Goal: Transaction & Acquisition: Purchase product/service

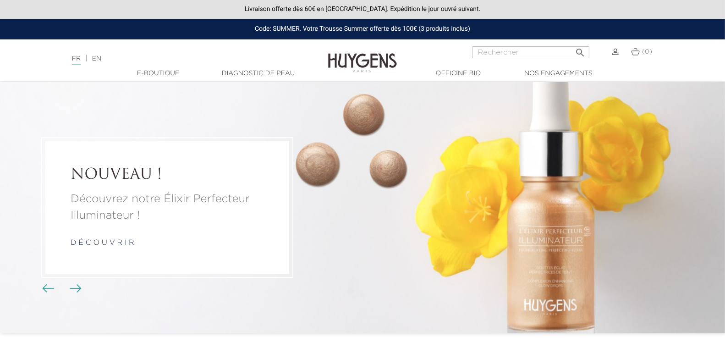
click at [615, 52] on img at bounding box center [616, 52] width 6 height 6
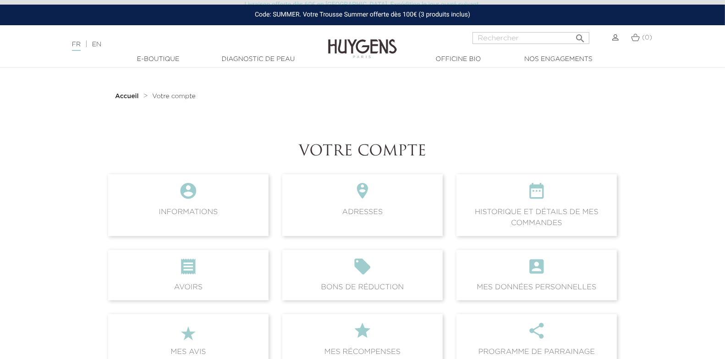
scroll to position [5, 0]
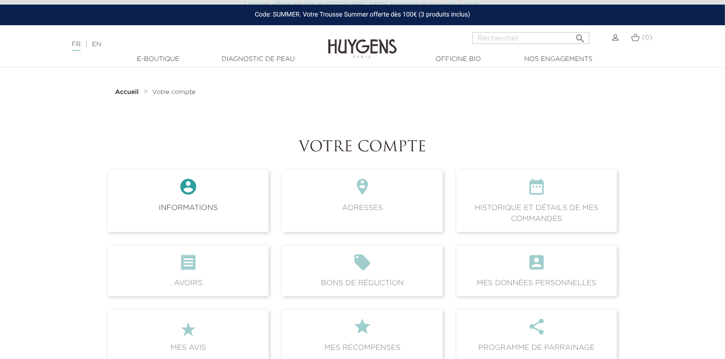
click at [194, 188] on icon "" at bounding box center [189, 189] width 146 height 25
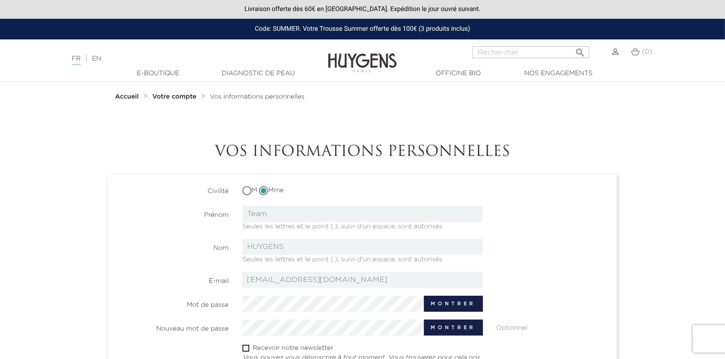
click at [483, 116] on section "Accueil Votre compte Vos informations personnelles Vos informations personnelles" at bounding box center [362, 291] width 523 height 418
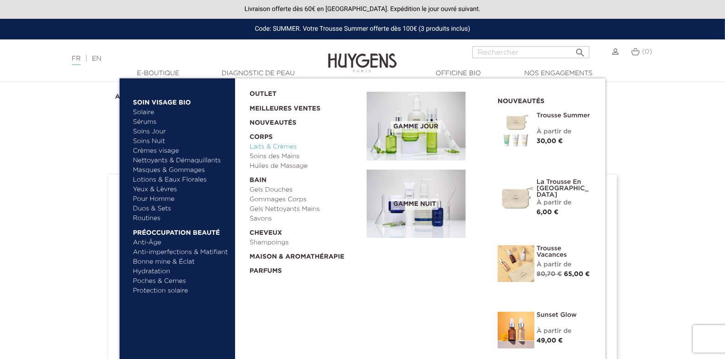
click at [261, 149] on link "Laits & Crèmes" at bounding box center [305, 147] width 111 height 10
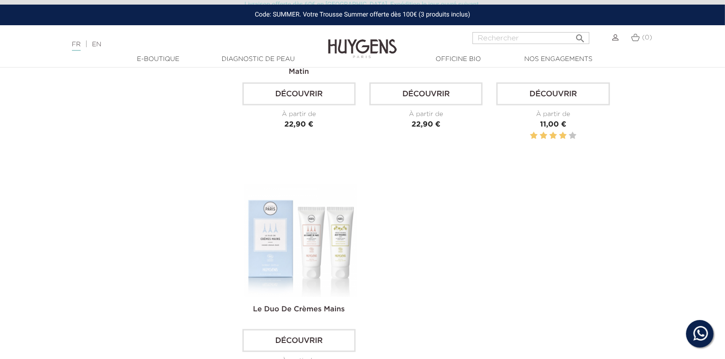
scroll to position [884, 0]
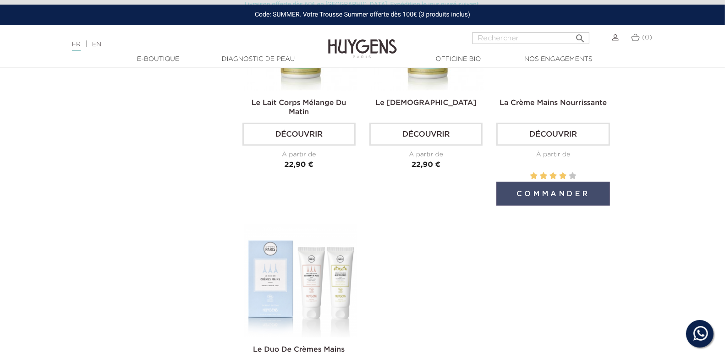
click at [534, 198] on button "Commander" at bounding box center [553, 194] width 113 height 24
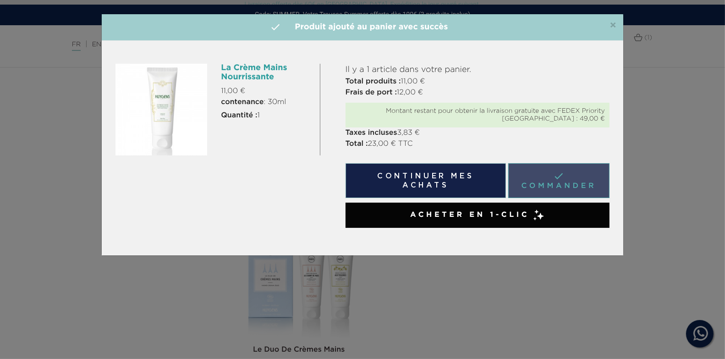
click at [537, 177] on link " Commander" at bounding box center [558, 180] width 101 height 35
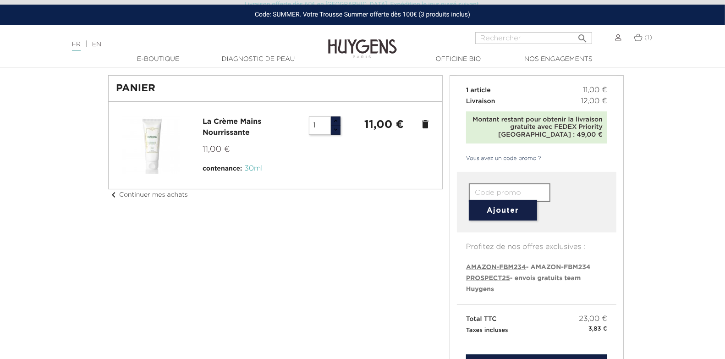
scroll to position [55, 0]
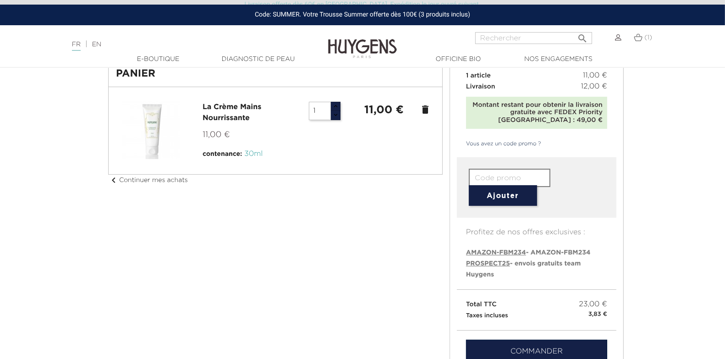
click at [473, 261] on span "PROSPECT25" at bounding box center [488, 263] width 44 height 6
type input "PROSPECT25"
click at [493, 200] on button "Ajouter" at bounding box center [503, 195] width 68 height 21
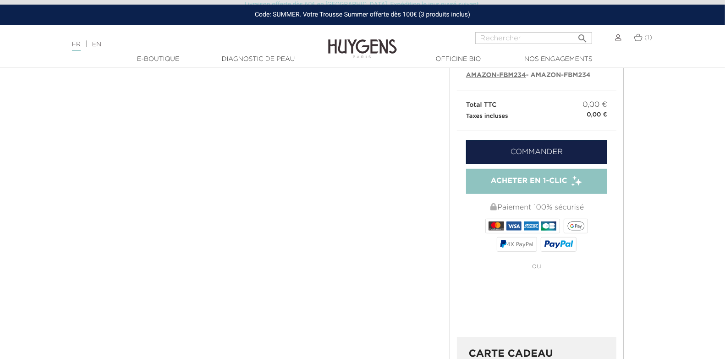
scroll to position [311, 0]
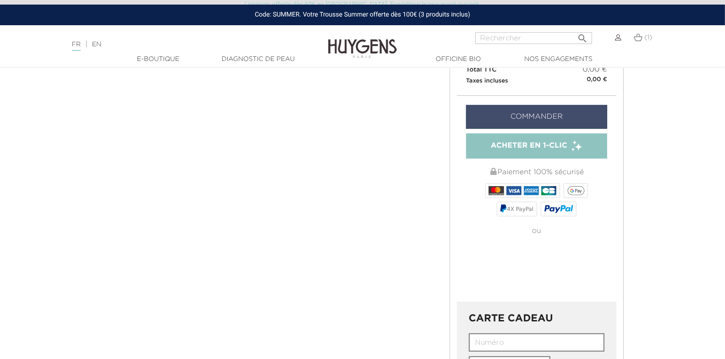
click at [530, 107] on link "Commander" at bounding box center [536, 117] width 141 height 24
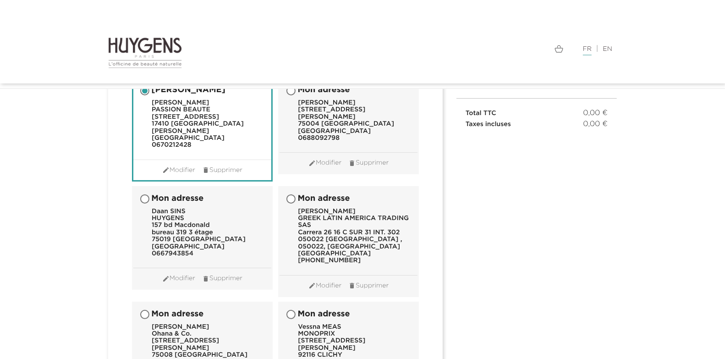
scroll to position [145, 0]
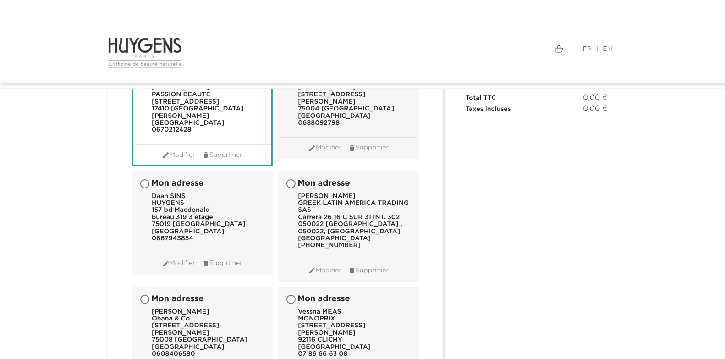
click at [234, 209] on header "Mon adresse Daan SINS HUYGENS [STREET_ADDRESS][PERSON_NAME] 0667943854" at bounding box center [202, 210] width 138 height 77
click at [144, 180] on input "Mon adresse Daan SINS HUYGENS 157 bd Macdonald bureau 319 3 étage 75019 PARIS F…" at bounding box center [145, 184] width 9 height 9
radio input "true"
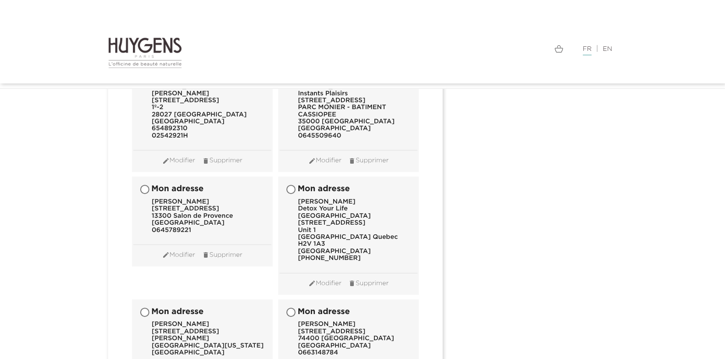
scroll to position [9204, 0]
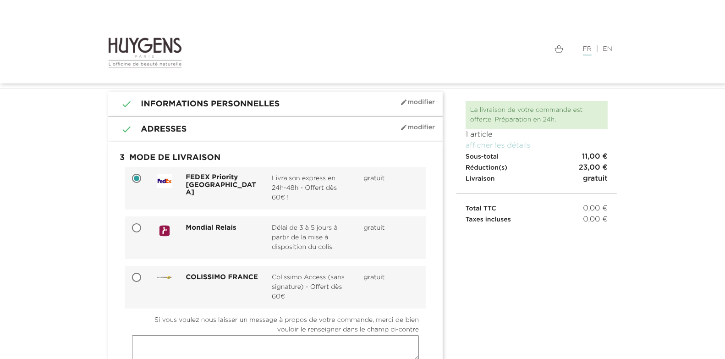
scroll to position [39, 0]
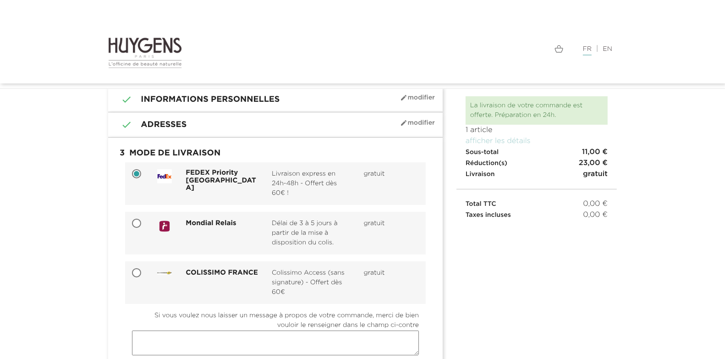
click at [136, 224] on input "Mondial Relais Délai de 3 à 5 jours à partir de la mise à disposition du colis.…" at bounding box center [137, 224] width 9 height 9
radio input "true"
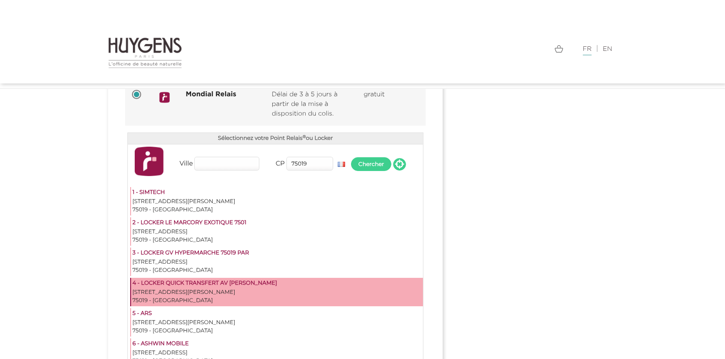
scroll to position [188, 0]
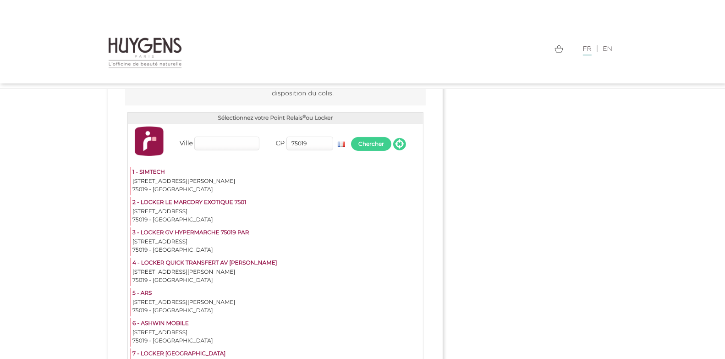
click at [222, 143] on input "Ville" at bounding box center [226, 144] width 65 height 14
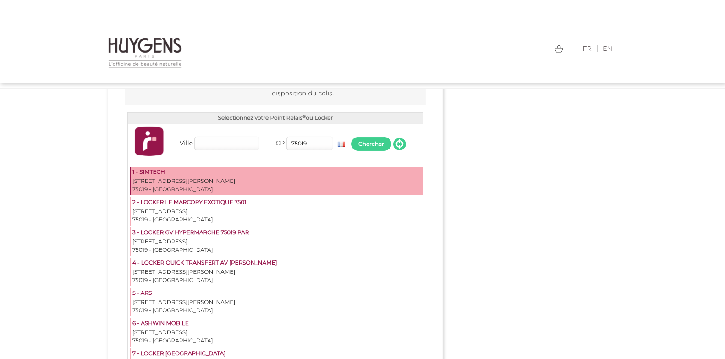
click at [339, 174] on div "1 - SIMTECH" at bounding box center [276, 172] width 289 height 9
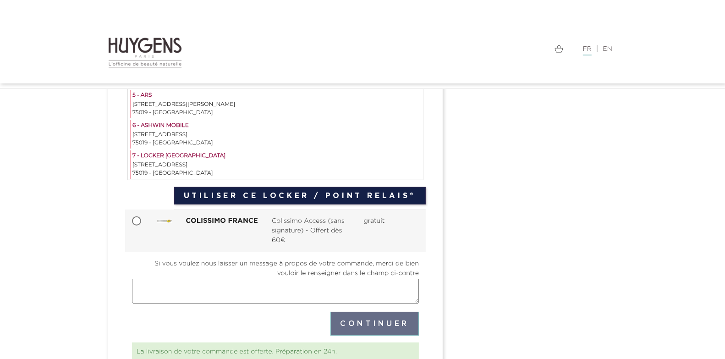
scroll to position [447, 0]
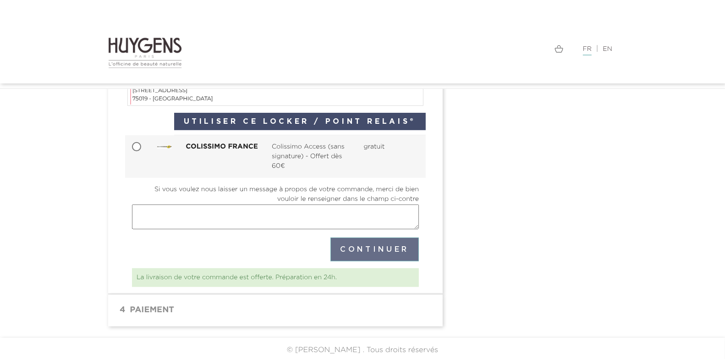
click at [320, 122] on button "Utiliser ce Locker / Point Relais®" at bounding box center [300, 121] width 252 height 17
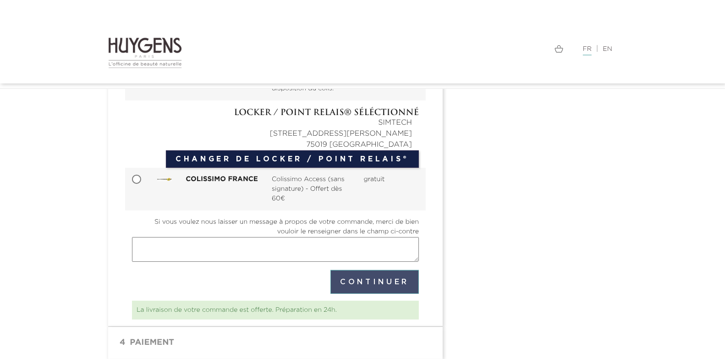
click at [359, 278] on button "Continuer" at bounding box center [375, 282] width 88 height 24
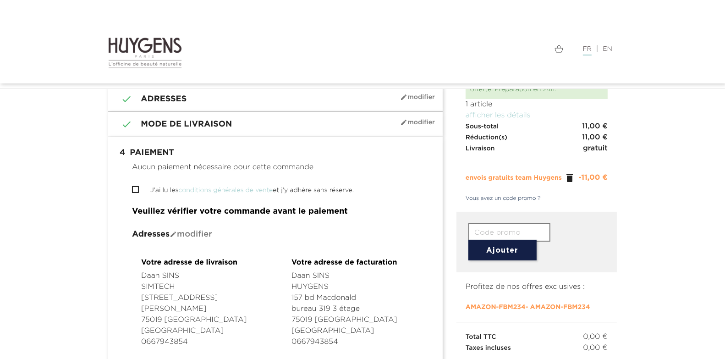
scroll to position [99, 0]
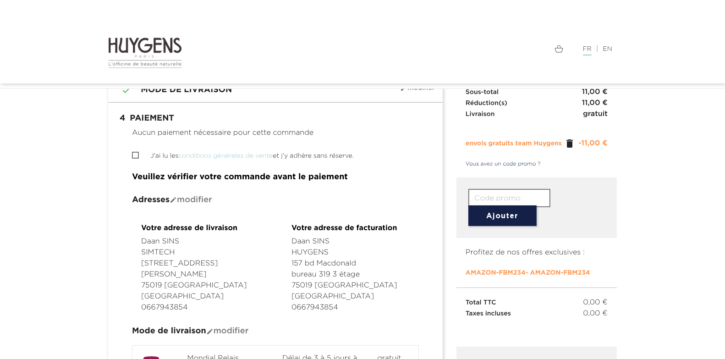
click at [132, 156] on input "J'ai lu les conditions générales de vente et j'y adhère sans réserve." at bounding box center [135, 155] width 6 height 6
checkbox input "true"
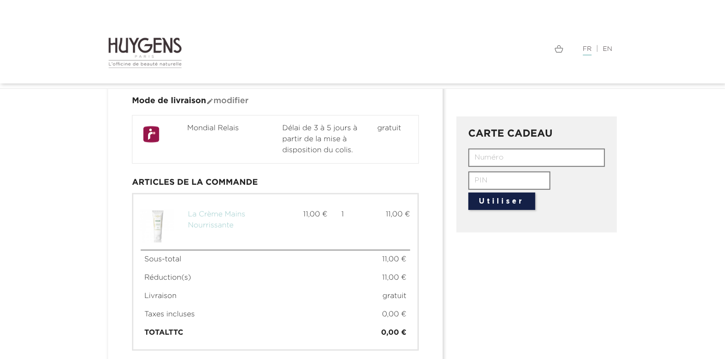
scroll to position [400, 0]
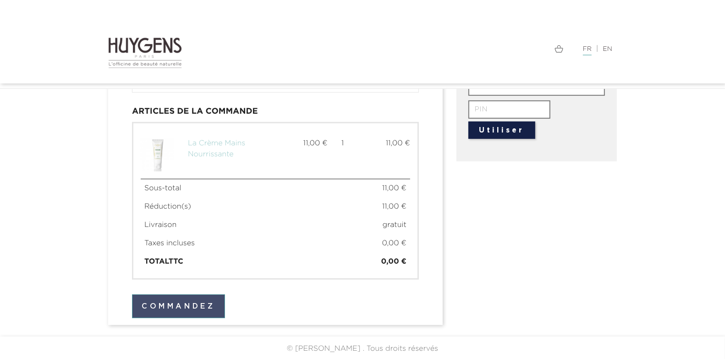
click at [164, 305] on button "Commandez" at bounding box center [178, 306] width 93 height 24
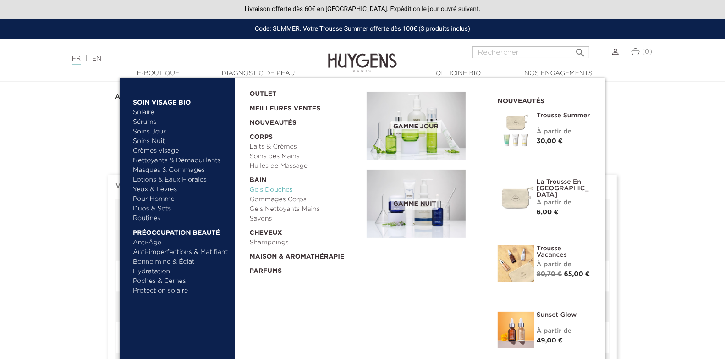
click at [282, 191] on link "Gels Douches" at bounding box center [305, 190] width 111 height 10
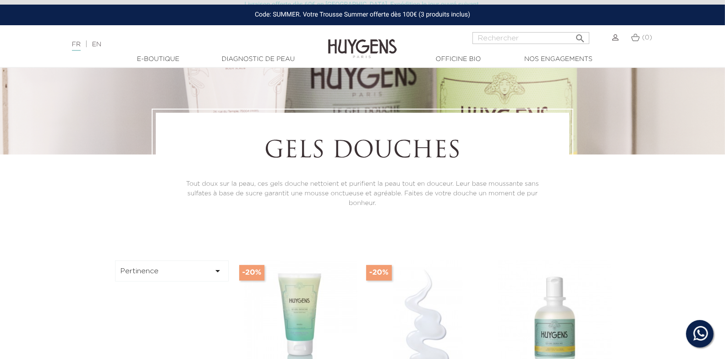
scroll to position [261, 0]
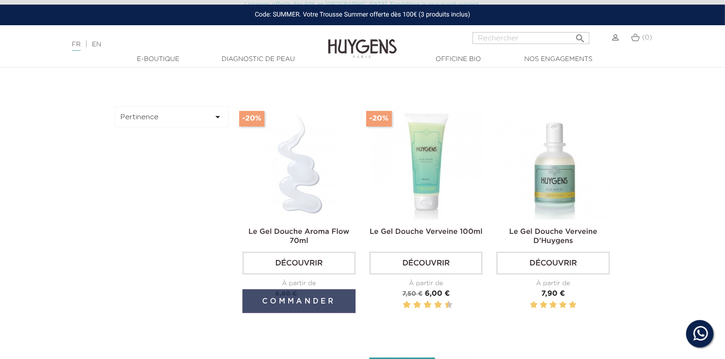
click at [312, 306] on button "Commander" at bounding box center [299, 301] width 113 height 24
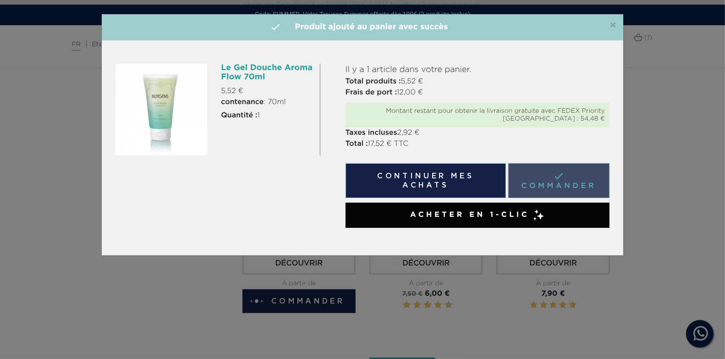
click at [562, 176] on link " Commander" at bounding box center [558, 180] width 101 height 35
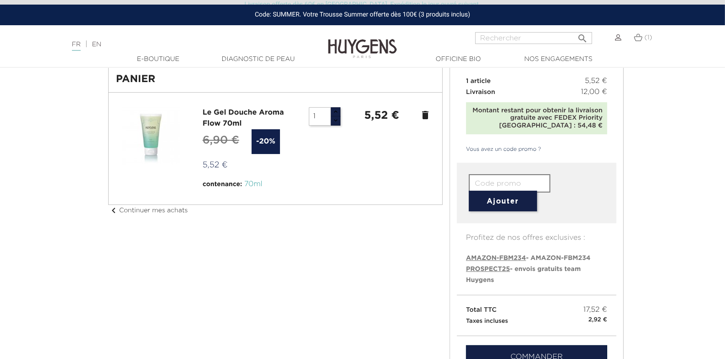
scroll to position [50, 0]
click at [490, 270] on span "PROSPECT25" at bounding box center [488, 268] width 44 height 6
type input "PROSPECT25"
click at [498, 205] on button "Ajouter" at bounding box center [503, 200] width 68 height 21
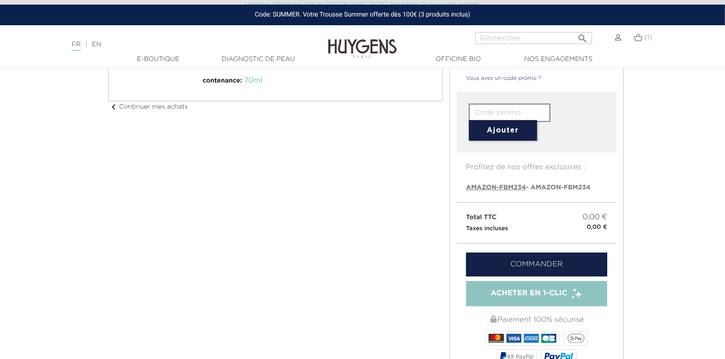
scroll to position [154, 0]
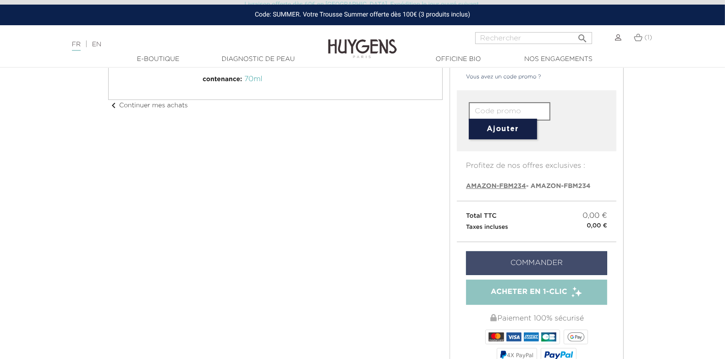
click at [507, 259] on link "Commander" at bounding box center [536, 263] width 141 height 24
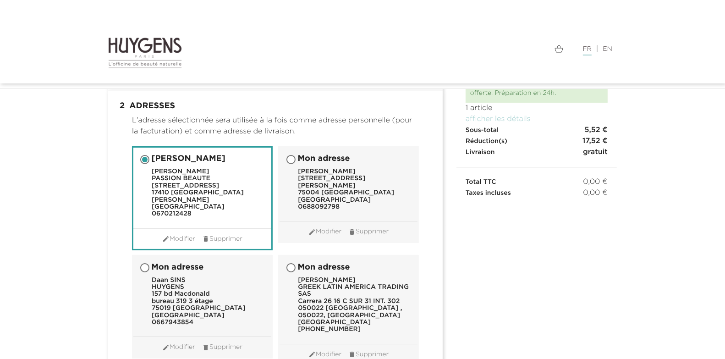
scroll to position [124, 0]
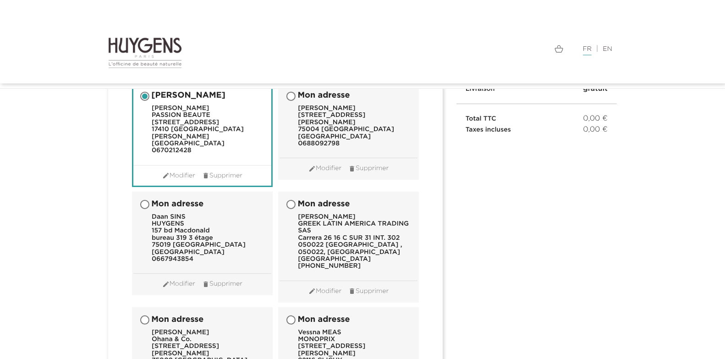
click at [145, 201] on input "Mon adresse Daan SINS HUYGENS 157 bd Macdonald bureau 319 3 étage 75019 PARIS F…" at bounding box center [145, 205] width 9 height 9
radio input "true"
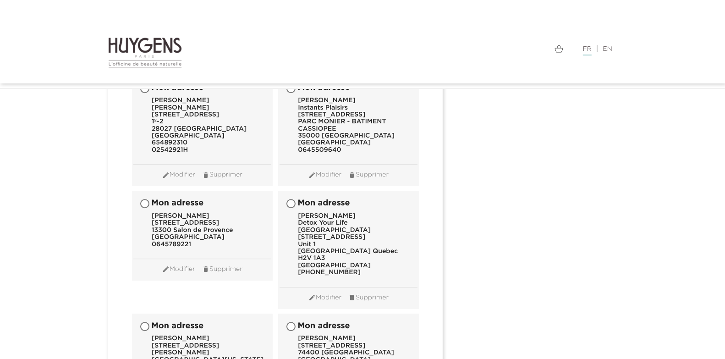
scroll to position [9204, 0]
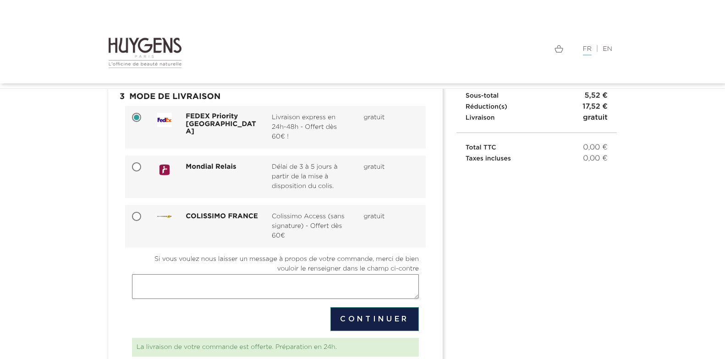
scroll to position [97, 0]
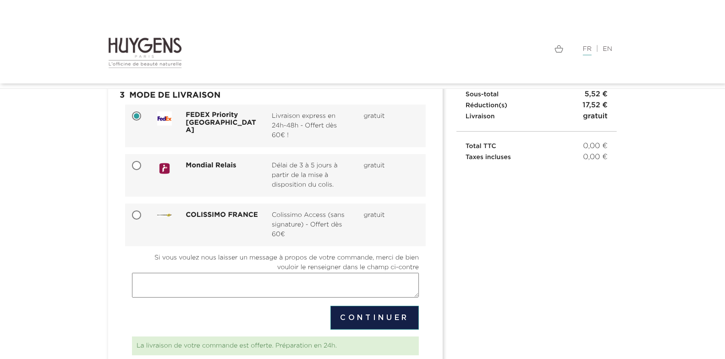
click at [129, 169] on div at bounding box center [137, 165] width 25 height 9
click at [135, 166] on input "Mondial Relais Délai de 3 à 5 jours à partir de la mise à disposition du colis.…" at bounding box center [137, 166] width 9 height 9
radio input "true"
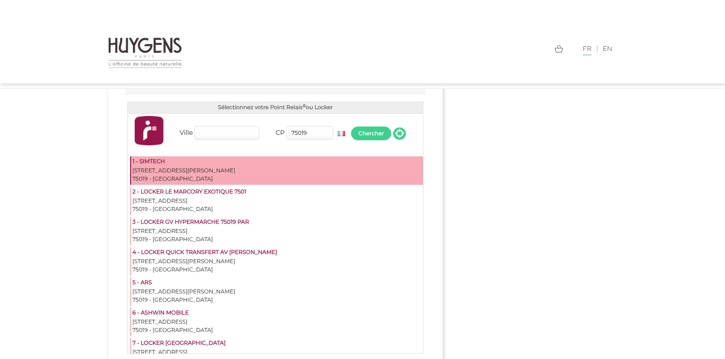
scroll to position [271, 0]
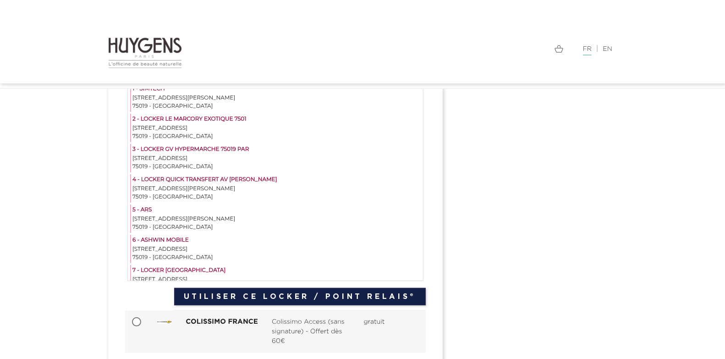
click at [186, 142] on div "1 - SIMTECH 151 AVENUE JEAN JAURES 75019 - PARIS Lundi 09h00-20h30 - Mardi 09h0…" at bounding box center [276, 181] width 293 height 197
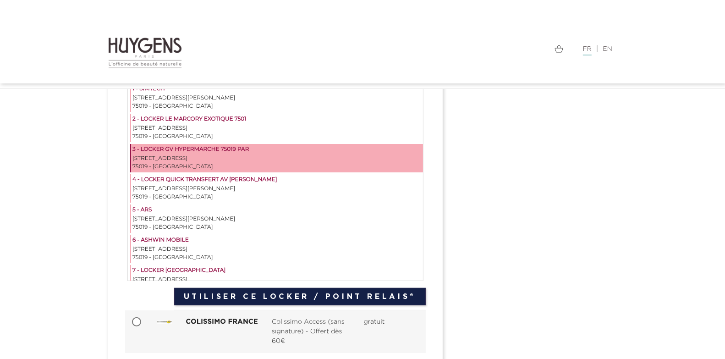
click at [186, 158] on div "148 RUE DE CRIMEE" at bounding box center [276, 159] width 289 height 8
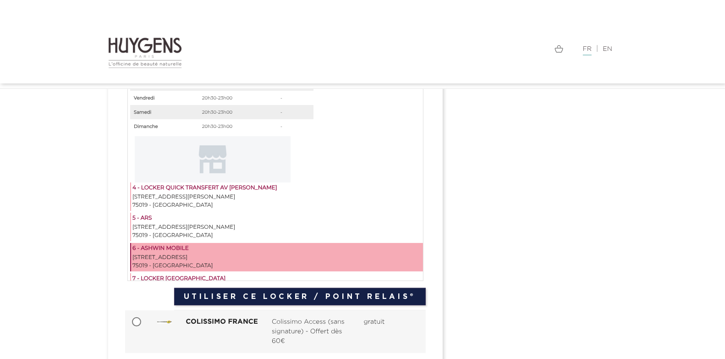
scroll to position [162, 0]
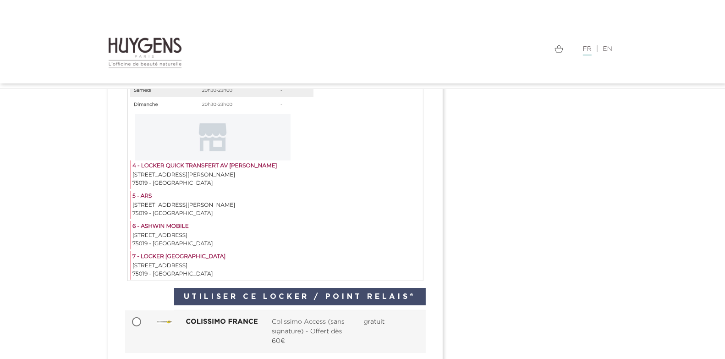
click at [252, 294] on button "Utiliser ce Locker / Point Relais®" at bounding box center [300, 296] width 252 height 17
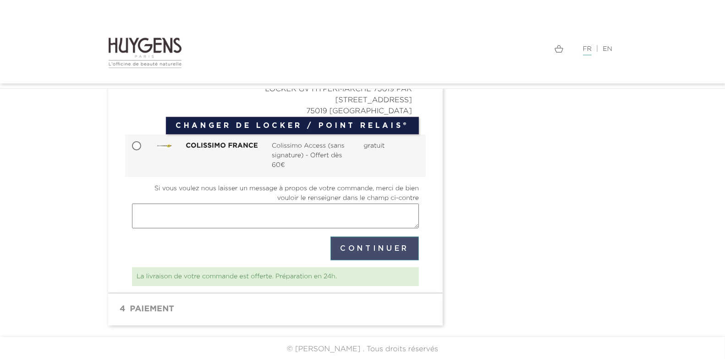
click at [381, 251] on button "Continuer" at bounding box center [375, 249] width 88 height 24
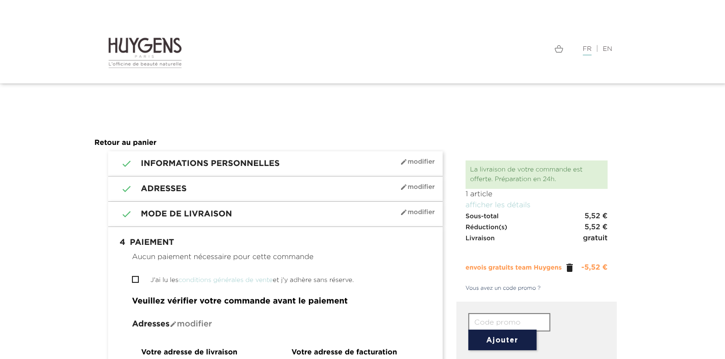
scroll to position [22, 0]
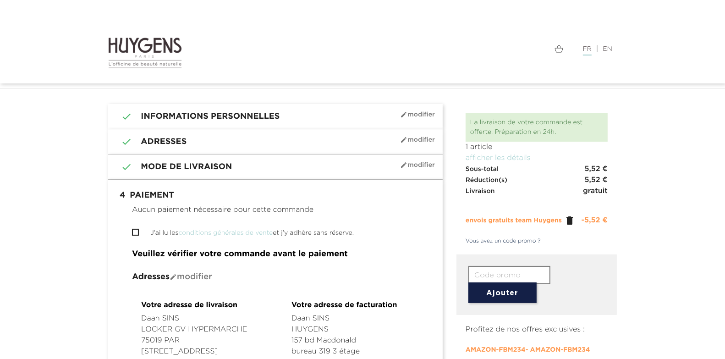
click at [137, 234] on span "" at bounding box center [135, 232] width 7 height 7
click at [136, 230] on input "J'ai lu les conditions générales de vente et j'y adhère sans réserve." at bounding box center [135, 232] width 6 height 6
checkbox input "true"
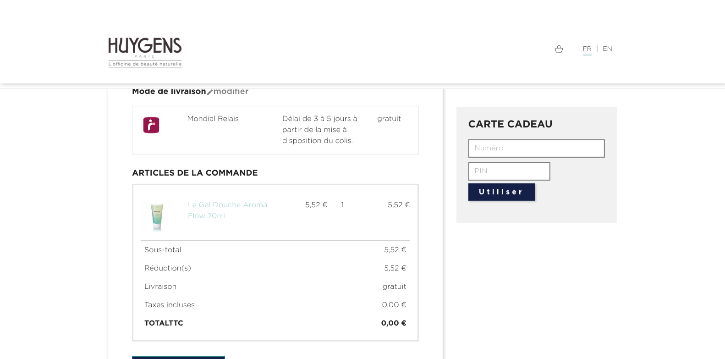
scroll to position [400, 0]
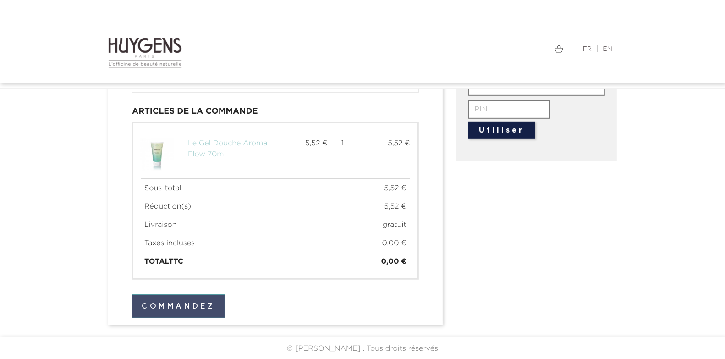
click at [196, 304] on button "Commandez" at bounding box center [178, 306] width 93 height 24
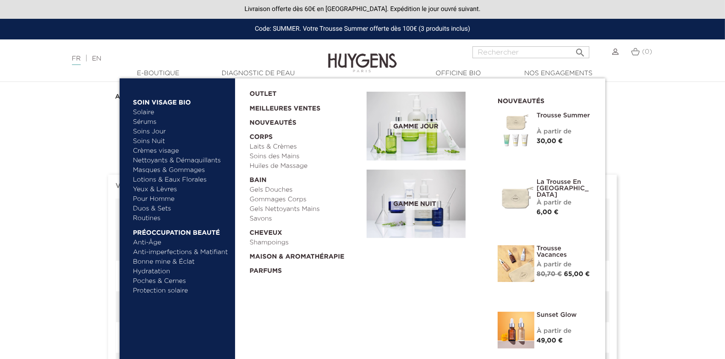
click at [155, 125] on link "Sérums" at bounding box center [181, 122] width 96 height 10
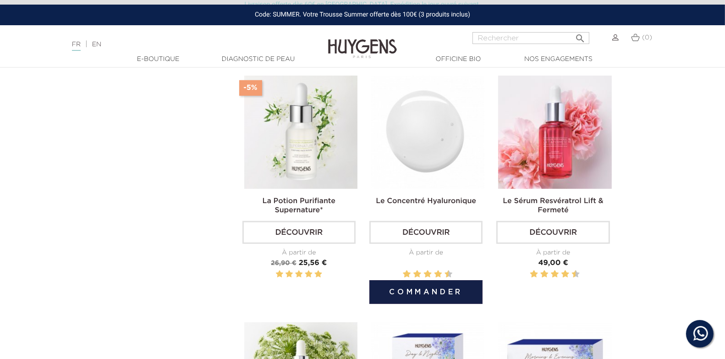
scroll to position [564, 0]
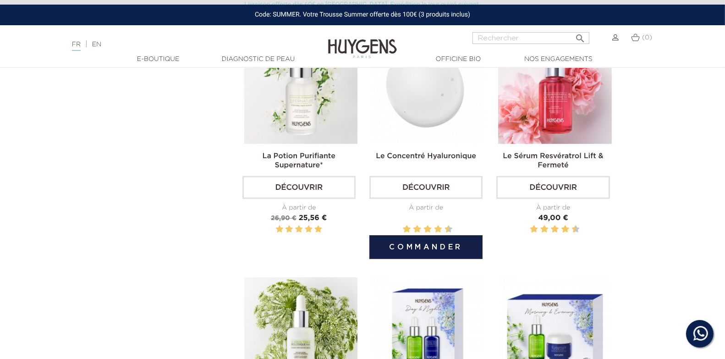
click at [447, 94] on img at bounding box center [427, 87] width 113 height 113
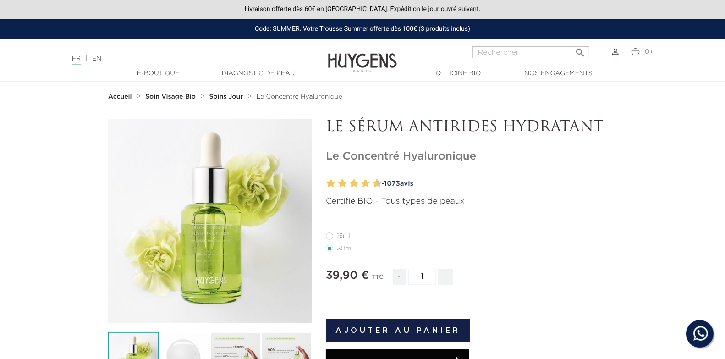
click at [332, 238] on label12"] "15ml" at bounding box center [344, 235] width 36 height 7
radio input "true"
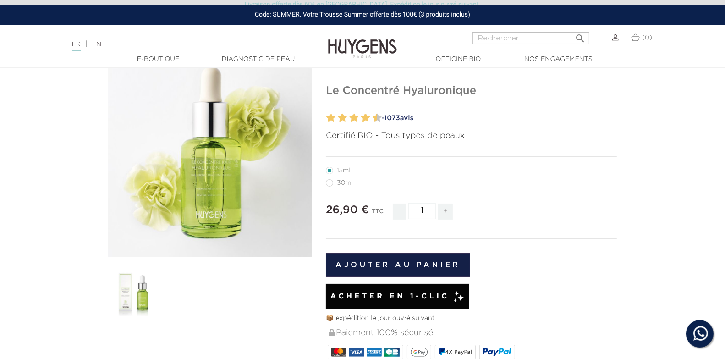
scroll to position [71, 0]
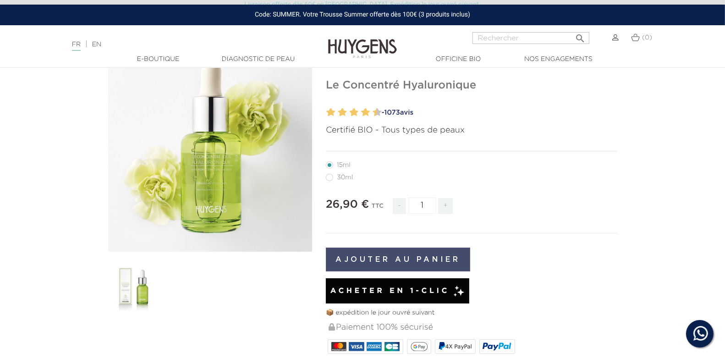
click at [397, 258] on button "Ajouter au panier" at bounding box center [398, 260] width 144 height 24
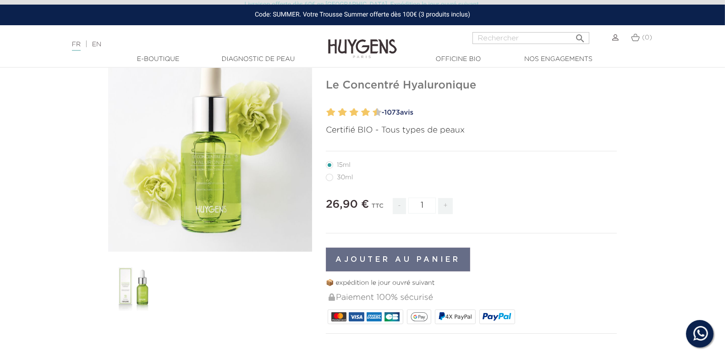
scroll to position [0, 0]
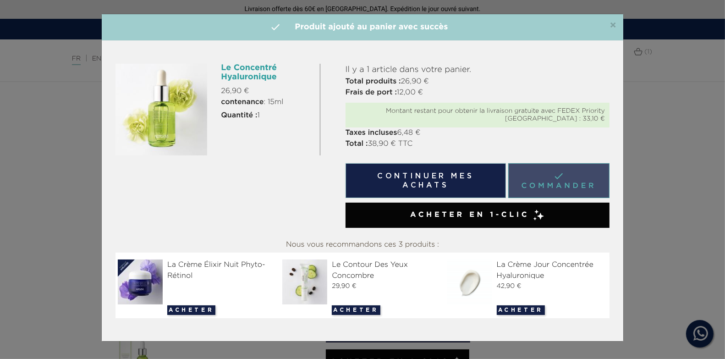
click at [570, 174] on link " Commander" at bounding box center [558, 180] width 101 height 35
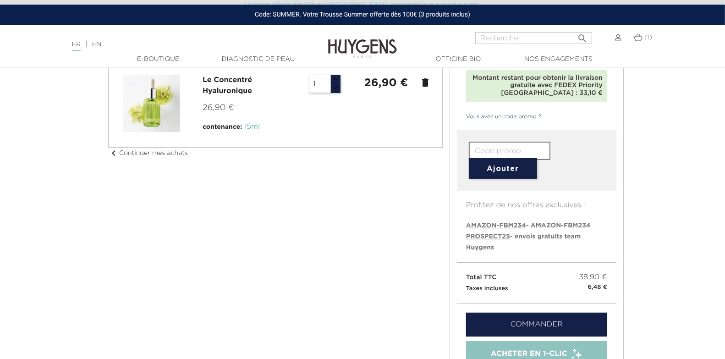
scroll to position [99, 0]
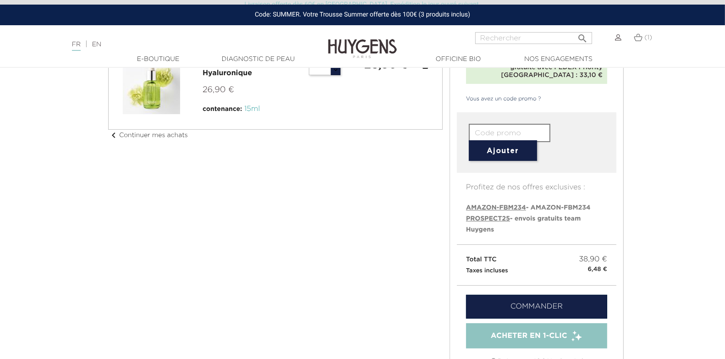
click at [487, 219] on span "PROSPECT25" at bounding box center [488, 218] width 44 height 6
type input "PROSPECT25"
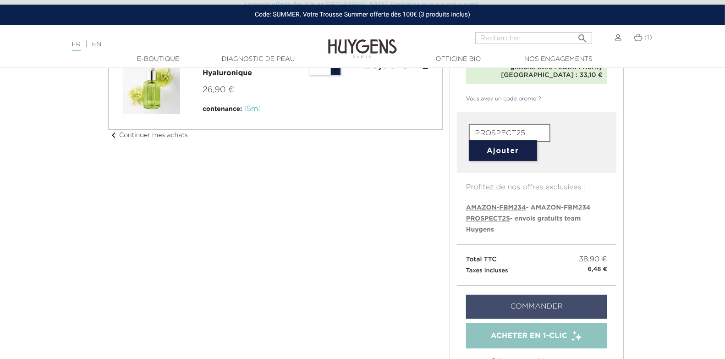
click at [516, 313] on link "Commander" at bounding box center [536, 307] width 141 height 24
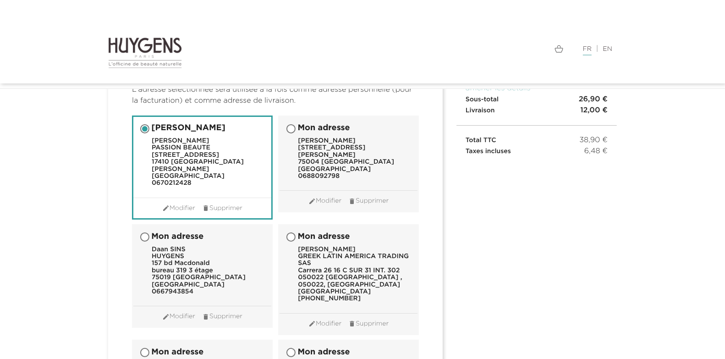
scroll to position [61, 0]
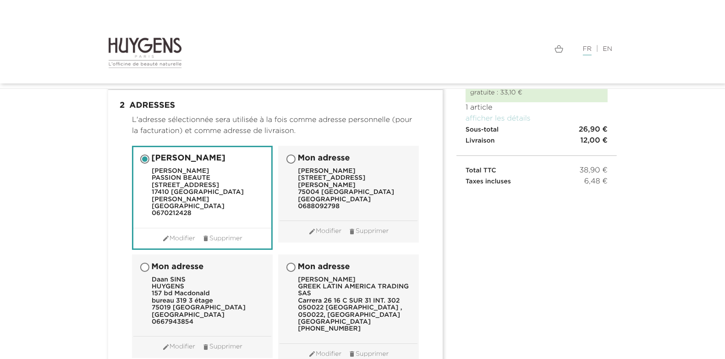
click at [210, 259] on label "Mon adresse Daan SINS HUYGENS 157 bd Macdonald bureau 319 3 étage 75019 PARIS F…" at bounding box center [192, 294] width 119 height 77
click at [150, 264] on input "Mon adresse Daan SINS HUYGENS 157 bd Macdonald bureau 319 3 étage 75019 PARIS F…" at bounding box center [145, 268] width 9 height 9
radio input "true"
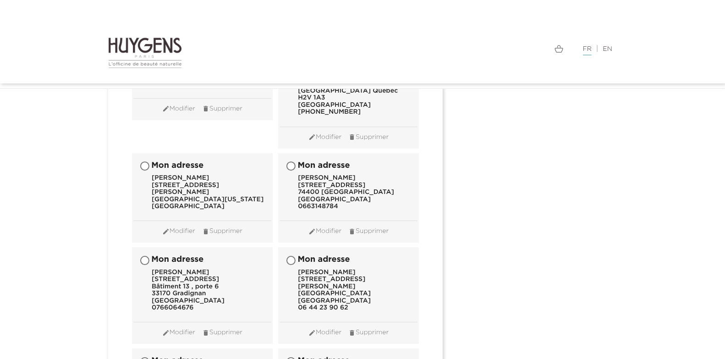
scroll to position [9204, 0]
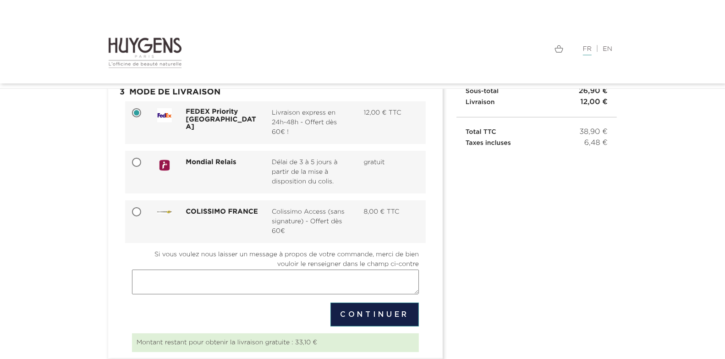
scroll to position [100, 0]
click at [133, 160] on input "Mondial Relais Délai de 3 à 5 jours à partir de la mise à disposition du colis.…" at bounding box center [137, 162] width 9 height 9
radio input "true"
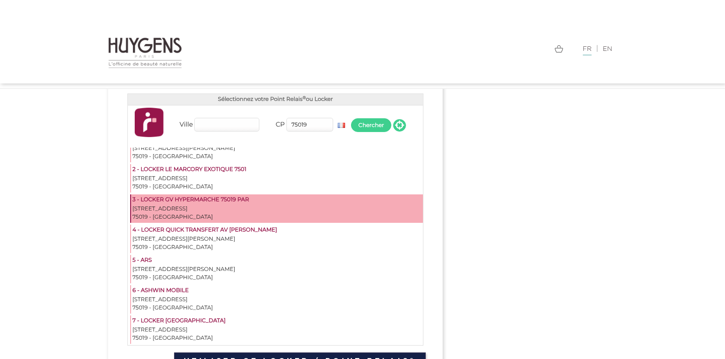
scroll to position [212, 0]
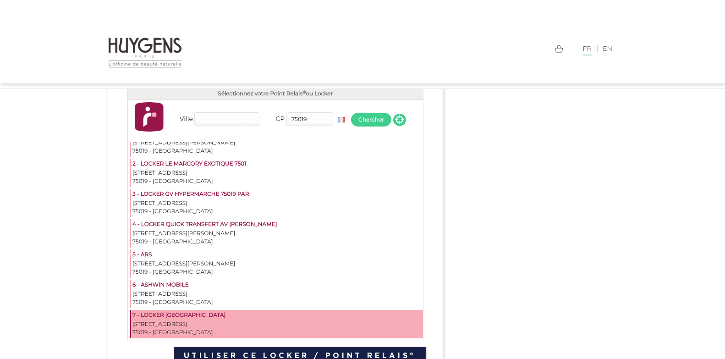
click at [282, 323] on div "[STREET_ADDRESS]" at bounding box center [276, 324] width 289 height 8
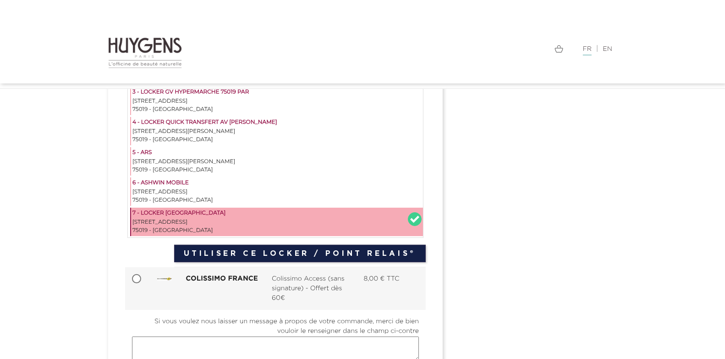
scroll to position [324, 0]
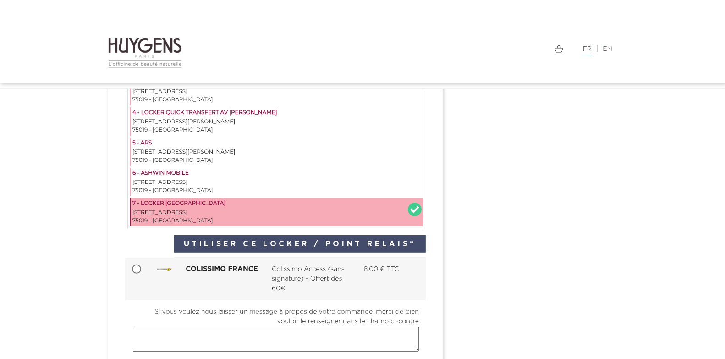
click at [364, 241] on button "Utiliser ce Locker / Point Relais®" at bounding box center [300, 243] width 252 height 17
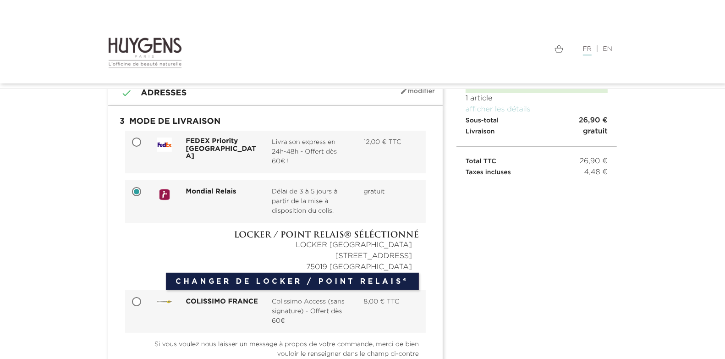
scroll to position [0, 0]
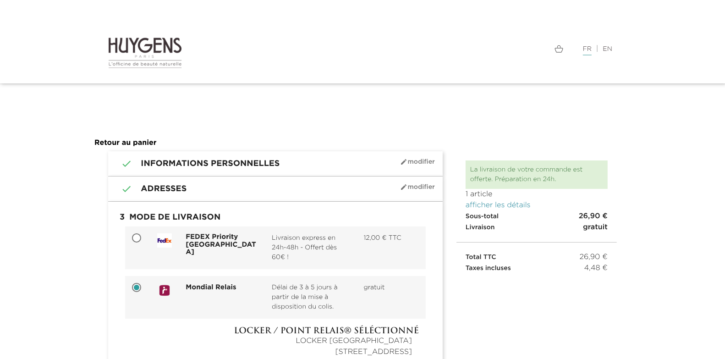
click at [501, 204] on link "afficher les détails" at bounding box center [498, 205] width 65 height 7
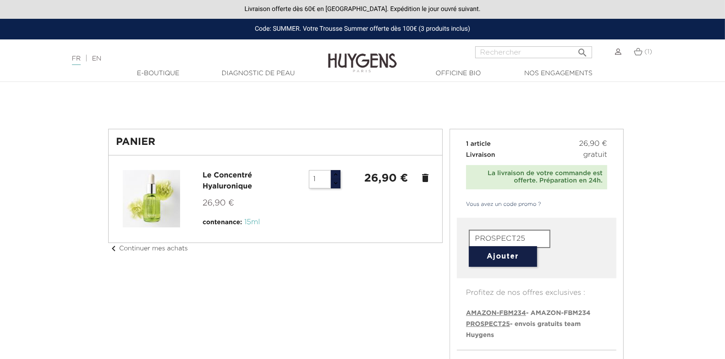
scroll to position [113, 0]
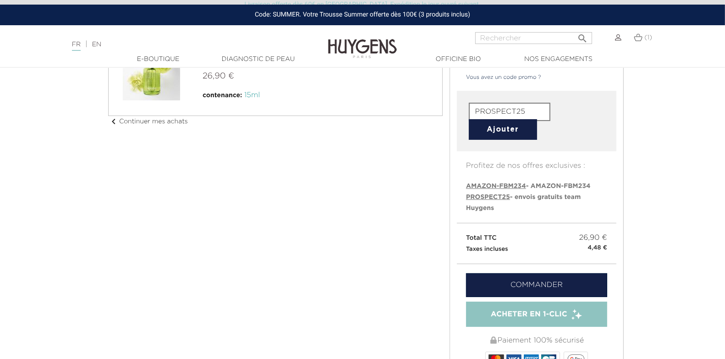
click at [519, 129] on button "Ajouter" at bounding box center [503, 129] width 68 height 21
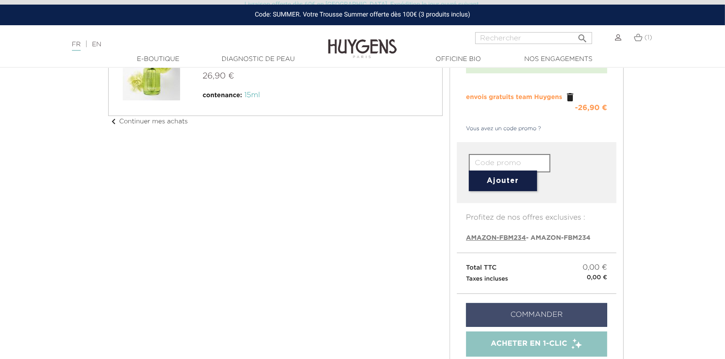
click at [531, 317] on link "Commander" at bounding box center [536, 315] width 141 height 24
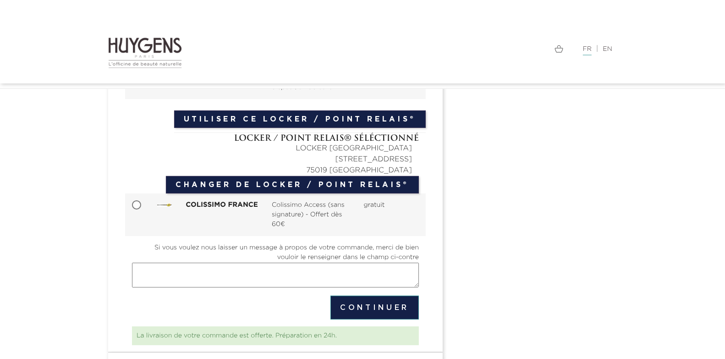
scroll to position [253, 0]
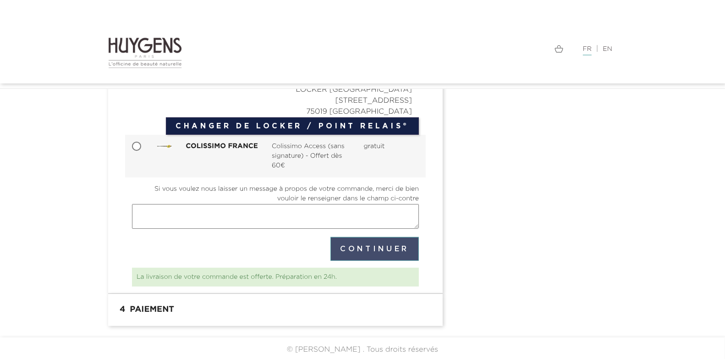
click at [362, 244] on button "Continuer" at bounding box center [375, 249] width 88 height 24
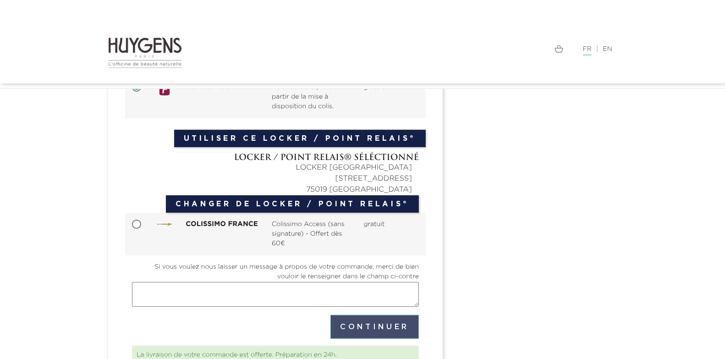
scroll to position [167, 0]
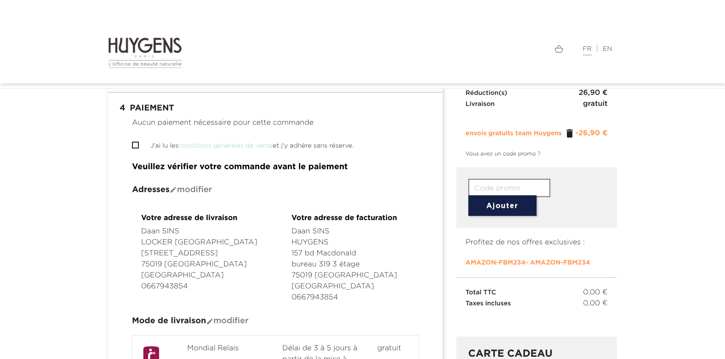
scroll to position [69, 0]
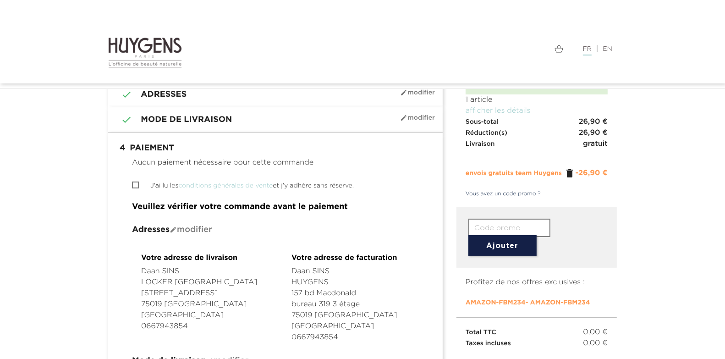
click at [138, 183] on input "J'ai lu les conditions générales de vente et j'y adhère sans réserve." at bounding box center [135, 185] width 6 height 6
checkbox input "true"
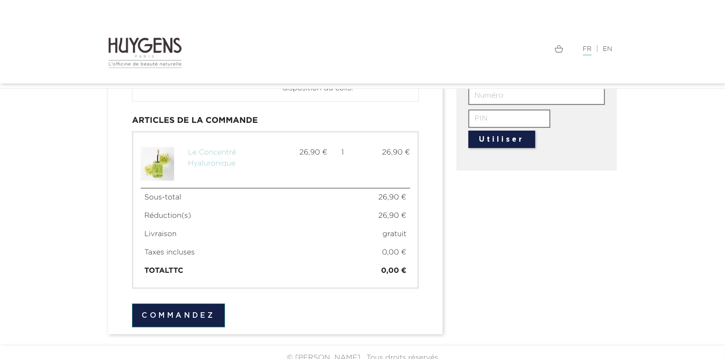
scroll to position [400, 0]
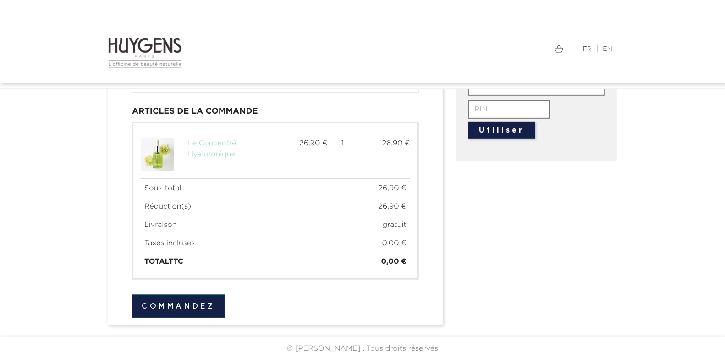
click at [161, 317] on section " 4 Paiement mode_edit Modifier Traitement du paiement annulé, veuillez choisir…" at bounding box center [275, 63] width 335 height 524
click at [160, 304] on button "Commandez" at bounding box center [178, 306] width 93 height 24
